Goal: Task Accomplishment & Management: Complete application form

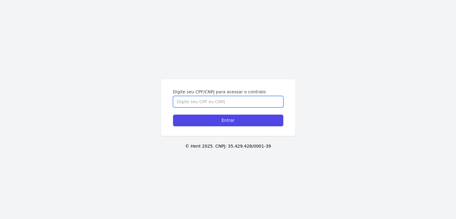
click at [213, 102] on input "Digite seu CPF/CNPJ para acessar o contrato" at bounding box center [228, 101] width 110 height 11
type input "40223508810"
click at [173, 114] on input "Entrar" at bounding box center [228, 120] width 110 height 12
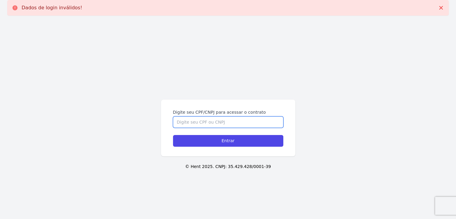
click at [207, 119] on input "Digite seu CPF/CNPJ para acessar o contrato" at bounding box center [228, 121] width 110 height 11
type input "402.235.088-10"
click at [173, 135] on input "Entrar" at bounding box center [228, 141] width 110 height 12
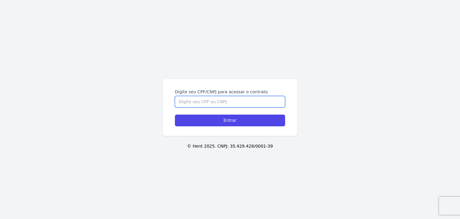
click at [195, 102] on input "Digite seu CPF/CNPJ para acessar o contrato" at bounding box center [230, 101] width 110 height 11
click at [262, 100] on input "Digite seu CPF/CNPJ para acessar o contrato" at bounding box center [230, 101] width 110 height 11
type input "40223508810"
click at [175, 114] on input "Entrar" at bounding box center [230, 120] width 110 height 12
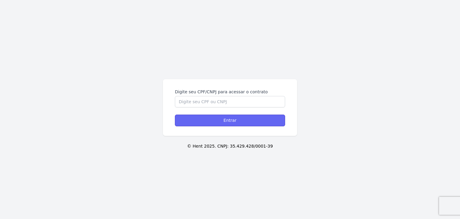
click at [230, 125] on input "Entrar" at bounding box center [230, 120] width 110 height 12
click at [191, 121] on input "Entrar" at bounding box center [230, 120] width 110 height 12
